Goal: Task Accomplishment & Management: Manage account settings

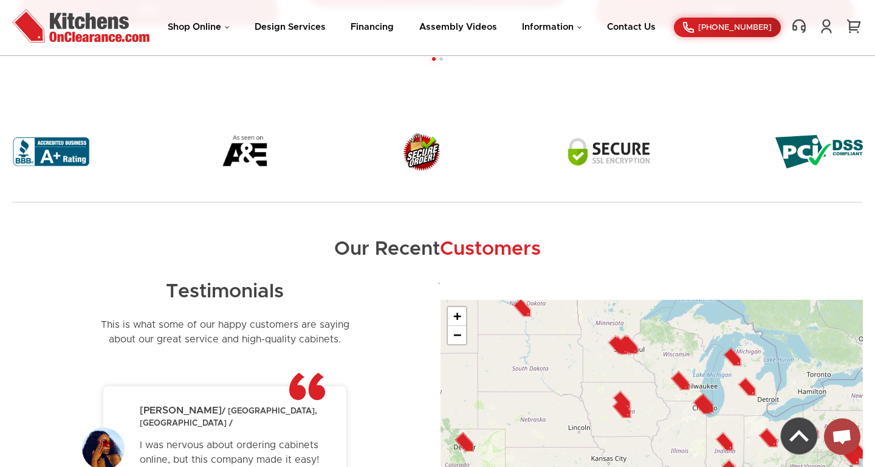
scroll to position [3375, 0]
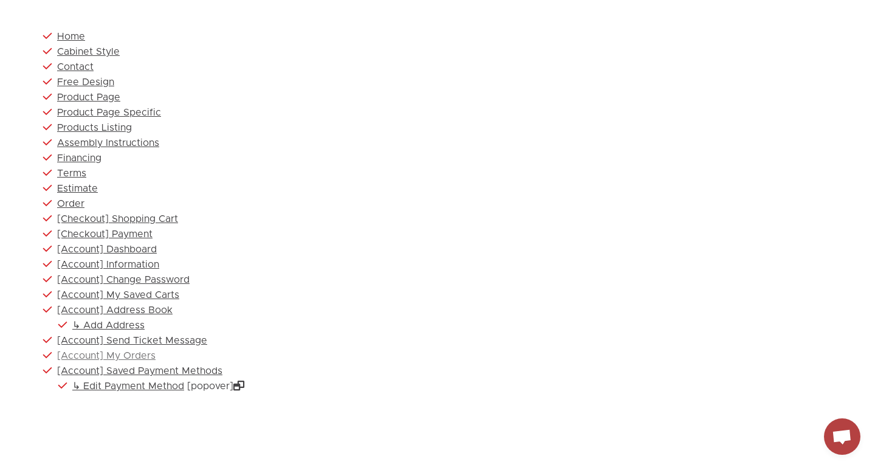
click at [125, 353] on link "[Account] My Orders" at bounding box center [106, 356] width 98 height 10
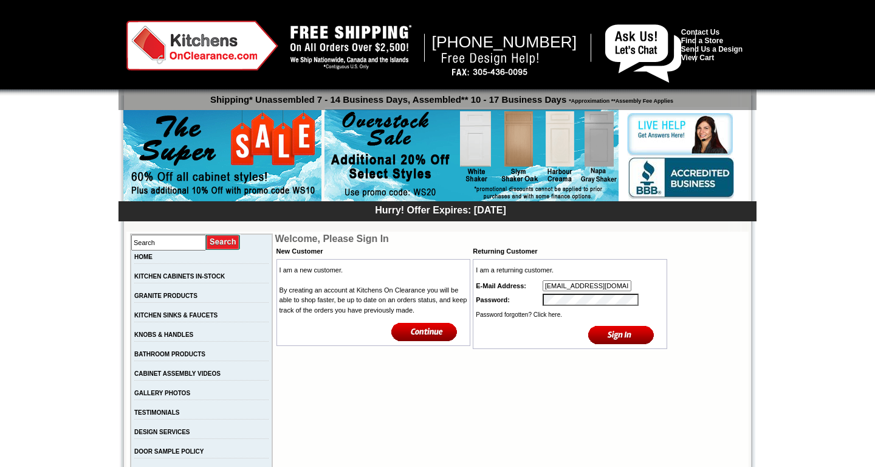
click at [628, 329] on input "image" at bounding box center [621, 334] width 66 height 20
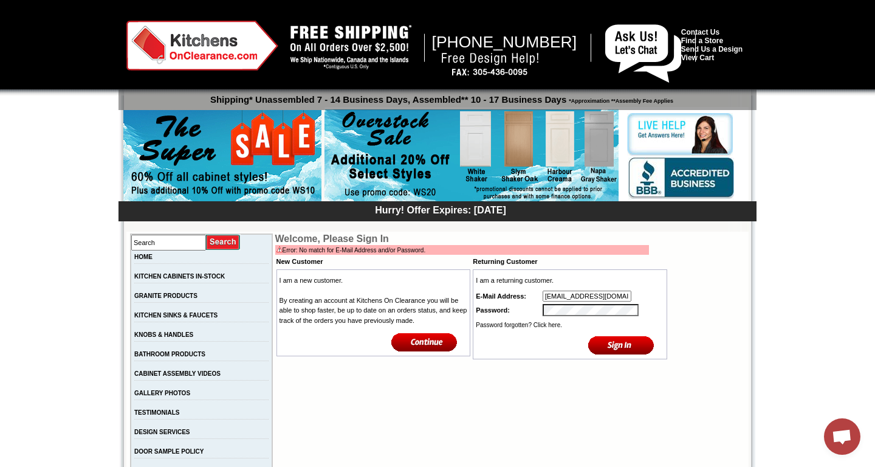
click at [588, 335] on input "image" at bounding box center [621, 345] width 66 height 20
click at [575, 290] on td "[EMAIL_ADDRESS][DOMAIN_NAME]" at bounding box center [603, 295] width 124 height 13
click at [578, 294] on input "[EMAIL_ADDRESS][DOMAIN_NAME]" at bounding box center [587, 295] width 89 height 11
click at [588, 335] on input "image" at bounding box center [621, 345] width 66 height 20
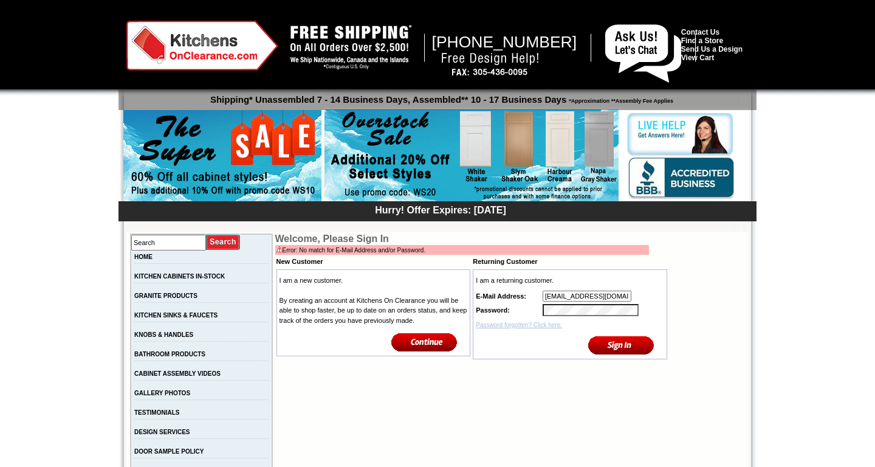
click at [553, 324] on link "Password forgotten? Click here." at bounding box center [519, 324] width 86 height 7
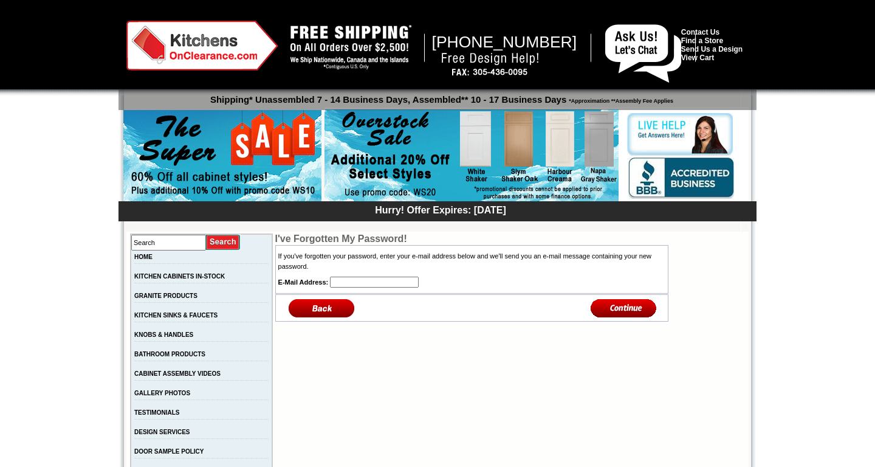
click at [361, 278] on input "text" at bounding box center [374, 281] width 89 height 11
type input "[EMAIL_ADDRESS][DOMAIN_NAME]"
click at [631, 315] on input "image" at bounding box center [624, 308] width 66 height 20
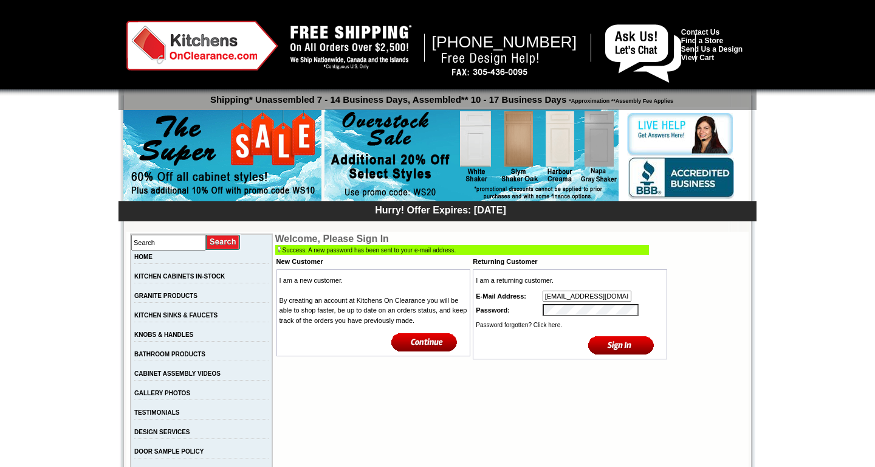
click at [611, 332] on td at bounding box center [569, 330] width 191 height 3
click at [612, 342] on input "image" at bounding box center [621, 345] width 66 height 20
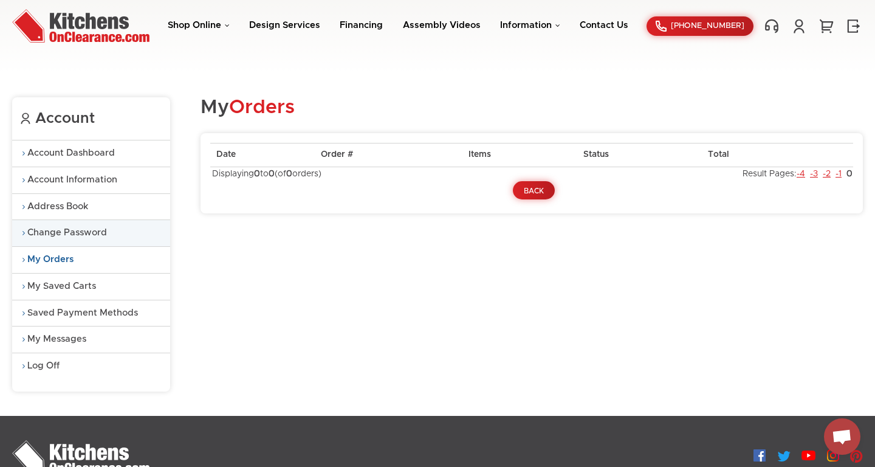
click at [77, 228] on link "Change Password" at bounding box center [91, 233] width 158 height 26
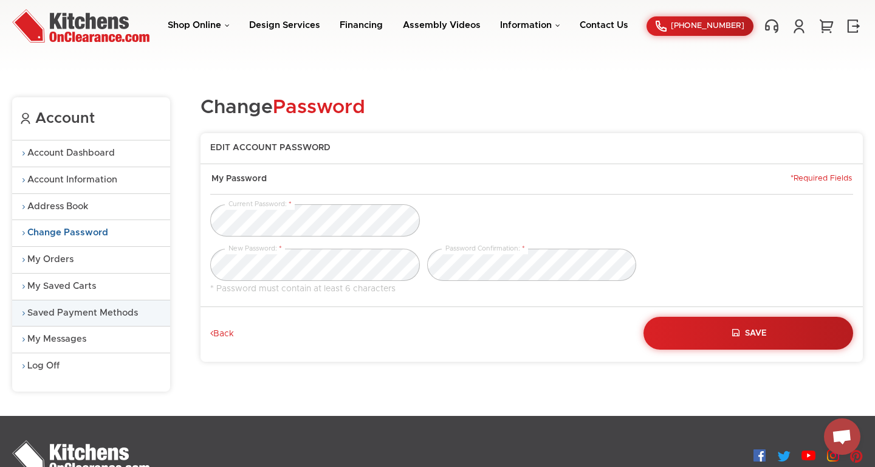
click at [81, 320] on link "Saved Payment Methods" at bounding box center [91, 313] width 158 height 26
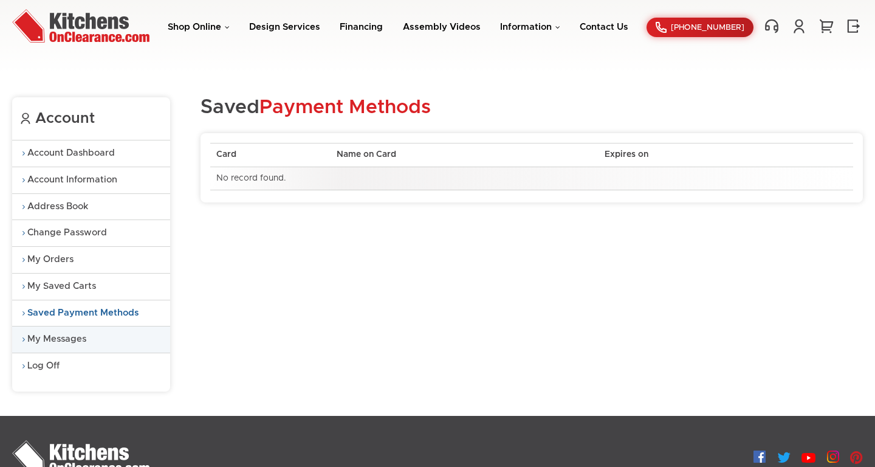
click at [69, 336] on link "My Messages" at bounding box center [91, 339] width 158 height 26
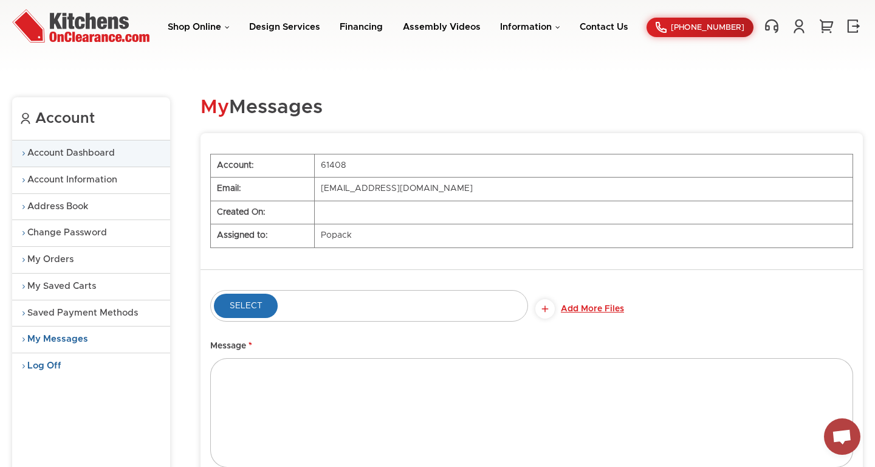
click at [103, 148] on link "Account Dashboard" at bounding box center [91, 153] width 158 height 26
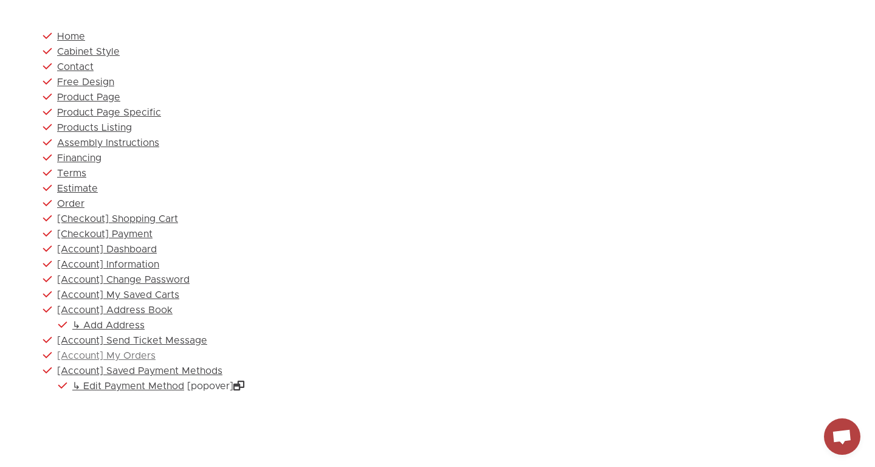
click at [153, 360] on link "[Account] My Orders" at bounding box center [106, 356] width 98 height 10
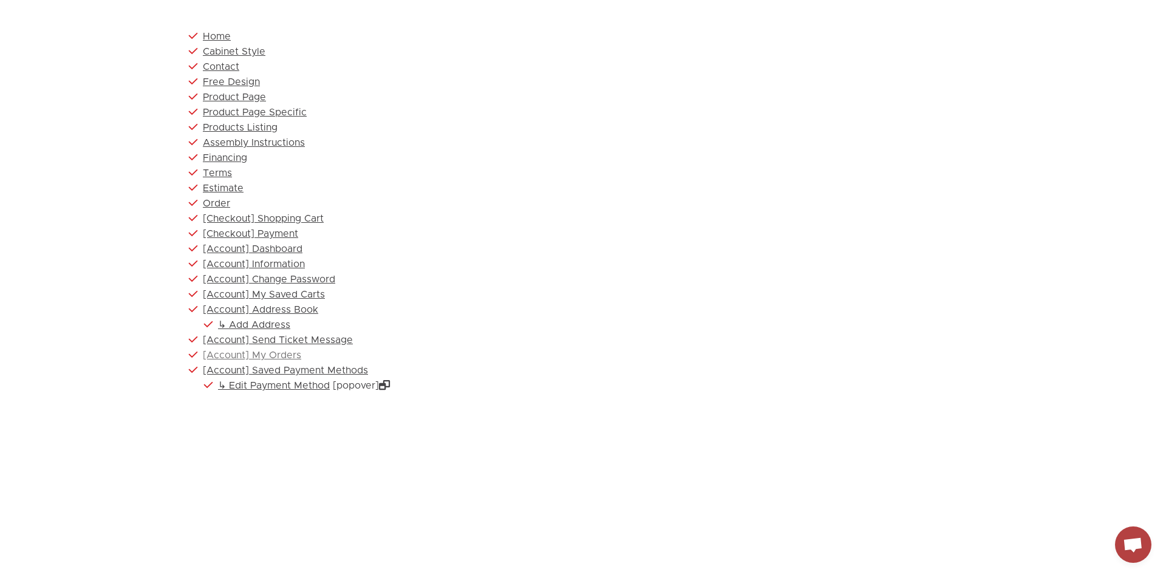
click at [276, 357] on link "[Account] My Orders" at bounding box center [252, 356] width 98 height 10
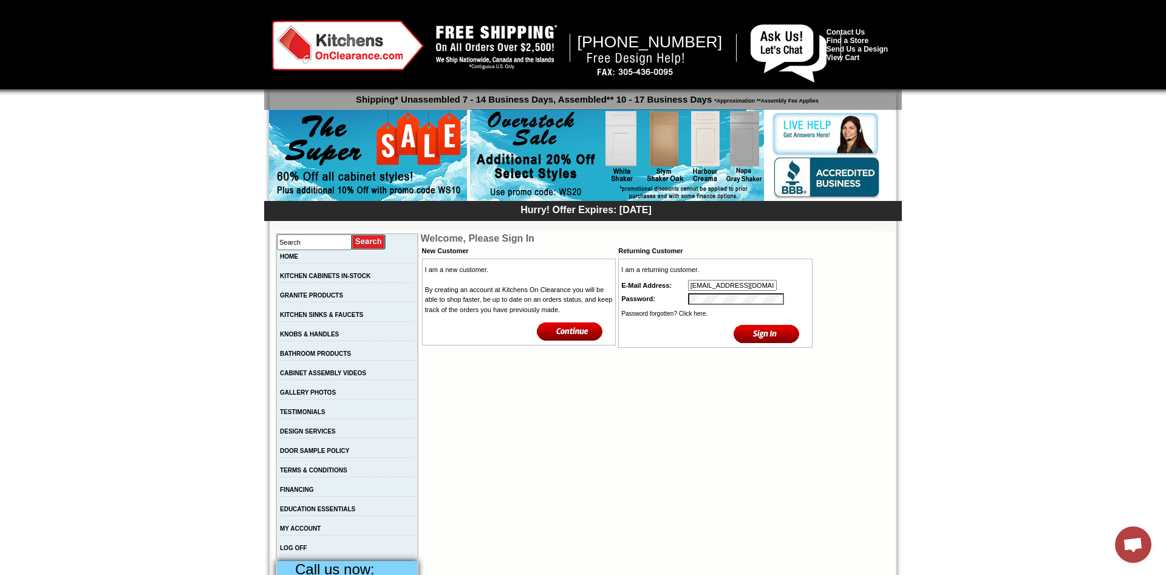
click at [769, 285] on input "[EMAIL_ADDRESS][DOMAIN_NAME]" at bounding box center [732, 285] width 89 height 11
click at [734, 324] on input "image" at bounding box center [767, 334] width 66 height 20
